Goal: Task Accomplishment & Management: Use online tool/utility

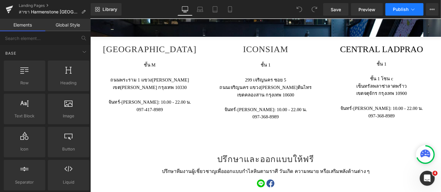
click at [400, 9] on span "Publish" at bounding box center [401, 9] width 16 height 5
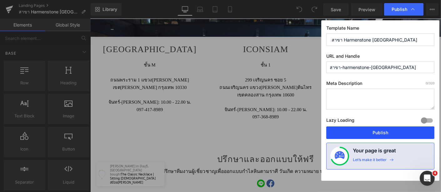
click at [389, 134] on button "Publish" at bounding box center [380, 133] width 108 height 13
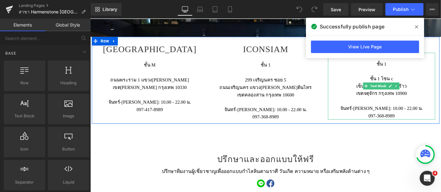
click at [390, 118] on div "จันทร์-[PERSON_NAME]: 10.00 - 22.00 น." at bounding box center [404, 115] width 116 height 8
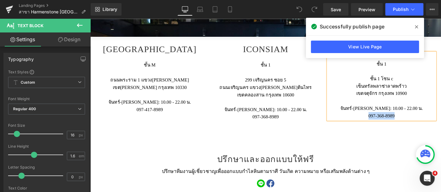
drag, startPoint x: 416, startPoint y: 122, endPoint x: 380, endPoint y: 123, distance: 36.0
click at [380, 123] on div "097-368-8989" at bounding box center [404, 123] width 116 height 8
paste div
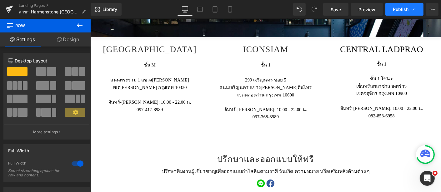
click at [398, 8] on span "Publish" at bounding box center [401, 9] width 16 height 5
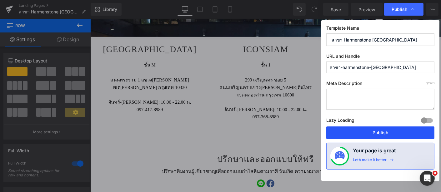
click at [388, 138] on button "Publish" at bounding box center [380, 133] width 108 height 13
